Goal: Task Accomplishment & Management: Manage account settings

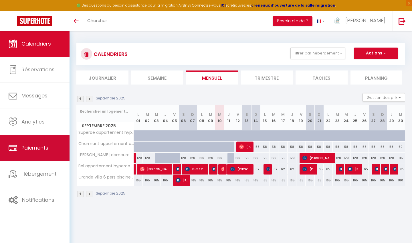
click at [40, 146] on span "Paiements" at bounding box center [34, 147] width 27 height 7
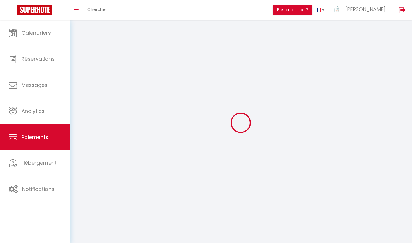
select select "2"
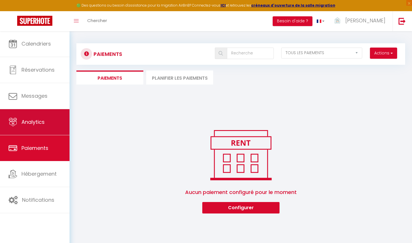
click at [26, 123] on span "Analytics" at bounding box center [32, 121] width 23 height 7
select select "2025"
select select "9"
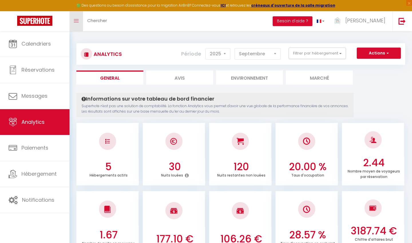
click at [77, 22] on icon "Toggle menubar" at bounding box center [76, 20] width 5 height 3
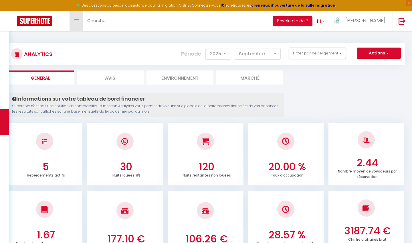
click at [77, 22] on icon "Toggle menubar" at bounding box center [76, 20] width 5 height 3
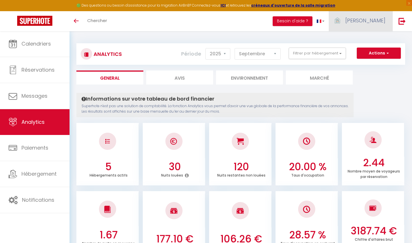
click at [341, 21] on img at bounding box center [337, 20] width 9 height 9
click at [366, 40] on link "Paramètres" at bounding box center [369, 40] width 42 height 10
select select "28"
select select "fr"
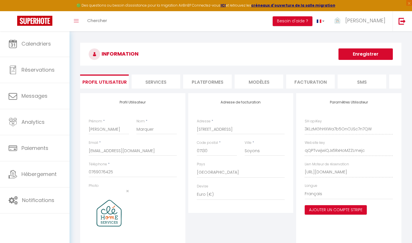
click at [164, 82] on li "Services" at bounding box center [156, 81] width 49 height 14
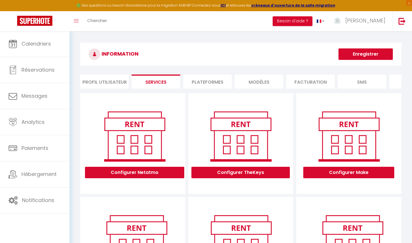
click at [208, 82] on li "Plateformes" at bounding box center [207, 81] width 49 height 14
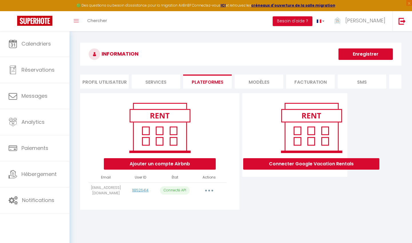
click at [253, 81] on li "MODÈLES" at bounding box center [259, 81] width 49 height 14
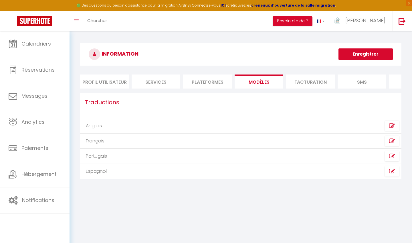
click at [222, 86] on li "Plateformes" at bounding box center [207, 81] width 49 height 14
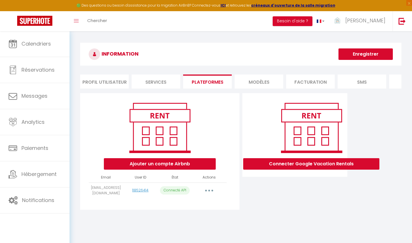
click at [303, 80] on li "Facturation" at bounding box center [310, 81] width 49 height 14
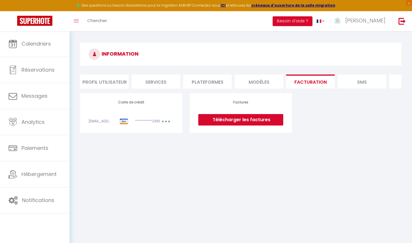
click at [244, 122] on link "Télécharger les factures" at bounding box center [240, 119] width 85 height 11
click at [366, 81] on li "SMS" at bounding box center [361, 81] width 49 height 14
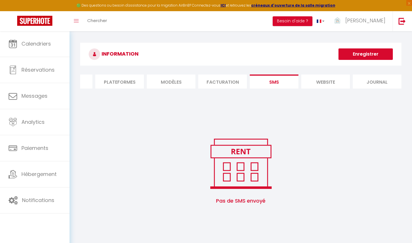
click at [366, 81] on li "Journal" at bounding box center [377, 81] width 49 height 14
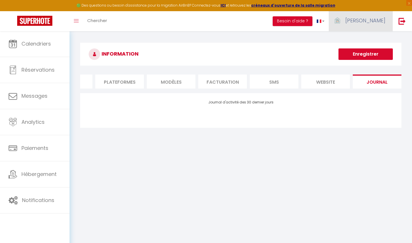
click at [366, 18] on span "[PERSON_NAME]" at bounding box center [365, 20] width 40 height 7
click at [364, 50] on link "Équipe" at bounding box center [369, 50] width 42 height 10
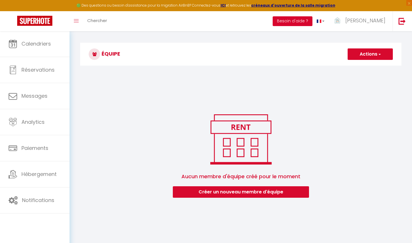
click at [312, 20] on button "Besoin d'aide ?" at bounding box center [293, 21] width 40 height 10
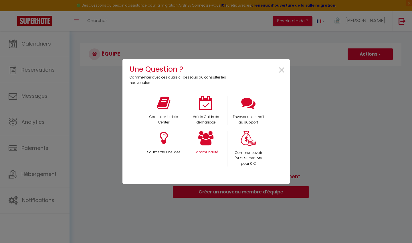
click at [206, 138] on icon at bounding box center [205, 138] width 15 height 14
click at [284, 71] on span "×" at bounding box center [282, 70] width 8 height 18
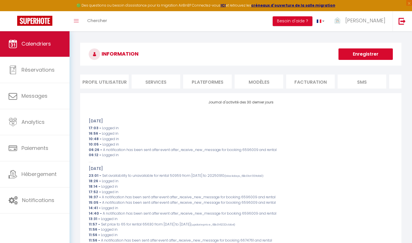
click at [38, 46] on span "Calendriers" at bounding box center [35, 43] width 29 height 7
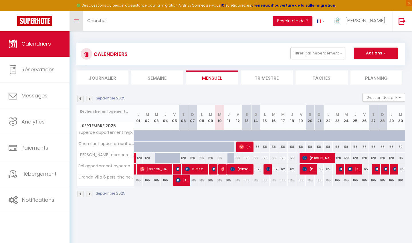
click at [77, 24] on link "Toggle menubar" at bounding box center [75, 21] width 13 height 20
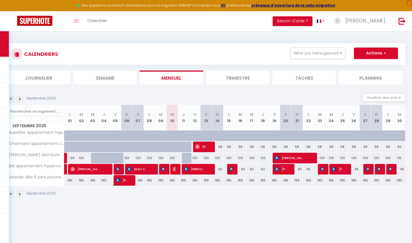
click at [39, 22] on img at bounding box center [34, 21] width 35 height 10
click at [310, 21] on button "Besoin d'aide ?" at bounding box center [293, 21] width 40 height 10
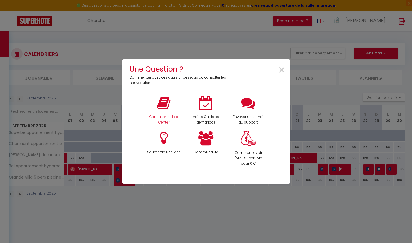
click at [167, 101] on icon at bounding box center [163, 103] width 13 height 14
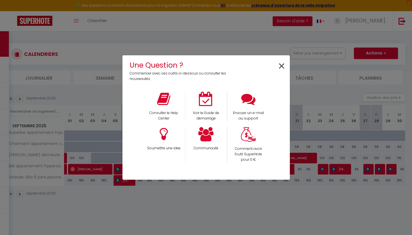
click at [282, 66] on span "×" at bounding box center [282, 66] width 8 height 18
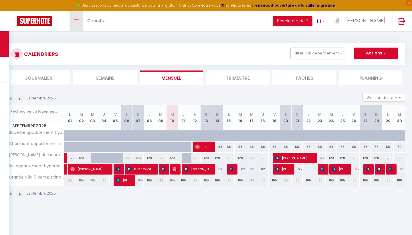
click at [77, 23] on link "Toggle menubar" at bounding box center [75, 21] width 13 height 20
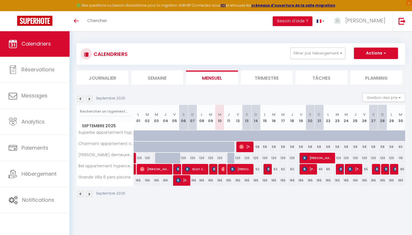
click at [285, 137] on div at bounding box center [286, 138] width 9 height 11
type input "155"
type input "Mer 17 Septembre 2025"
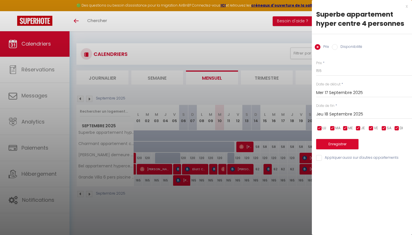
click at [350, 114] on input "Jeu 18 Septembre 2025" at bounding box center [364, 113] width 96 height 7
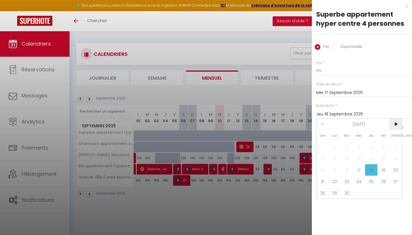
click at [366, 125] on span ">" at bounding box center [395, 123] width 12 height 11
click at [360, 190] on span "31" at bounding box center [359, 192] width 12 height 11
type input "Mer 31 Décembre 2025"
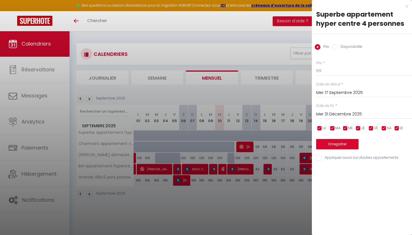
click at [343, 47] on label "Disponibilité" at bounding box center [349, 47] width 25 height 6
click at [337, 47] on input "Disponibilité" at bounding box center [335, 47] width 6 height 6
radio input "true"
radio input "false"
click at [337, 143] on button "Enregistrer" at bounding box center [337, 144] width 42 height 10
